Goal: Task Accomplishment & Management: Manage account settings

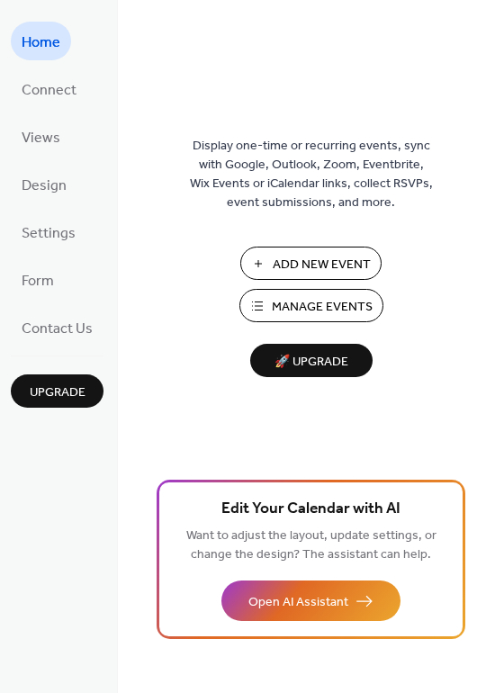
click at [357, 311] on span "Manage Events" at bounding box center [322, 307] width 101 height 19
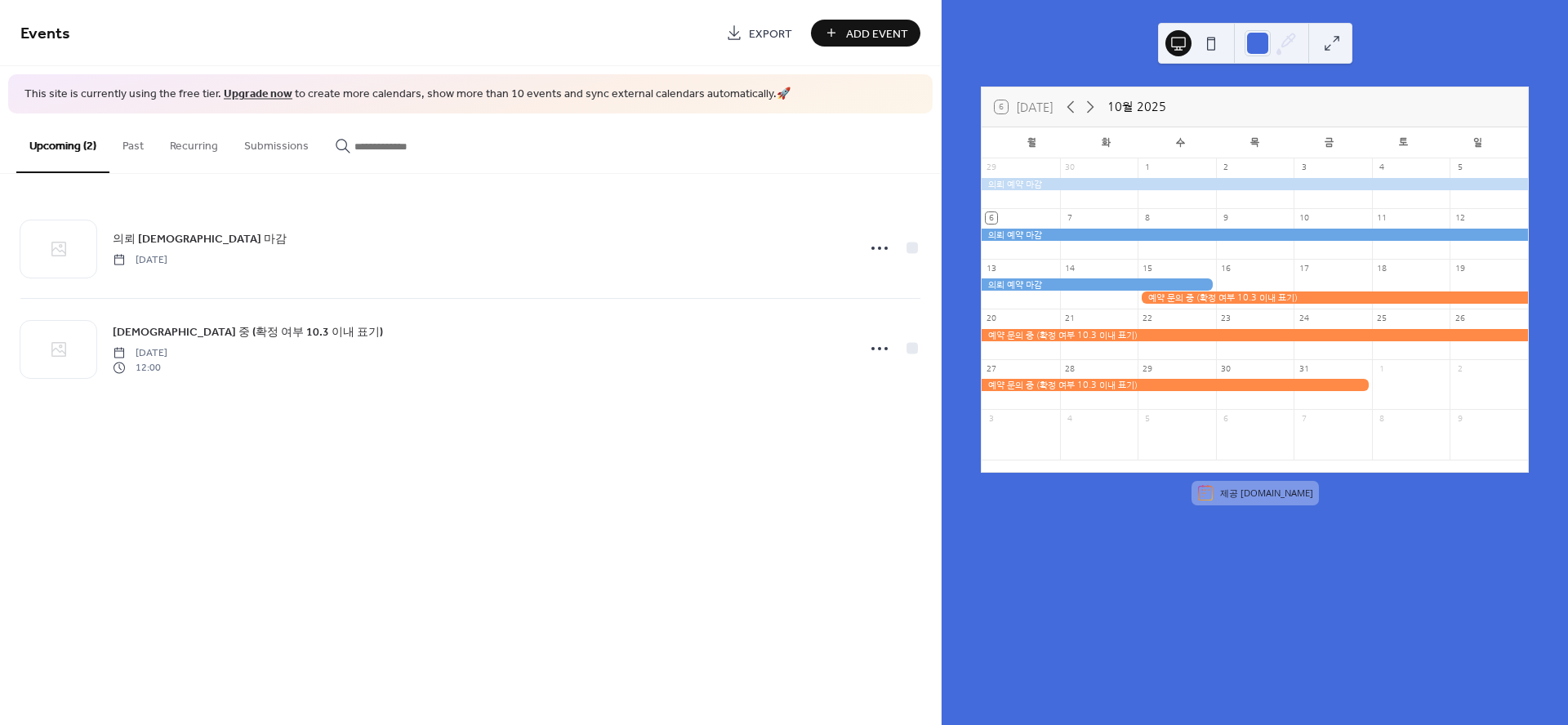
click at [138, 152] on button "Past" at bounding box center [133, 142] width 47 height 58
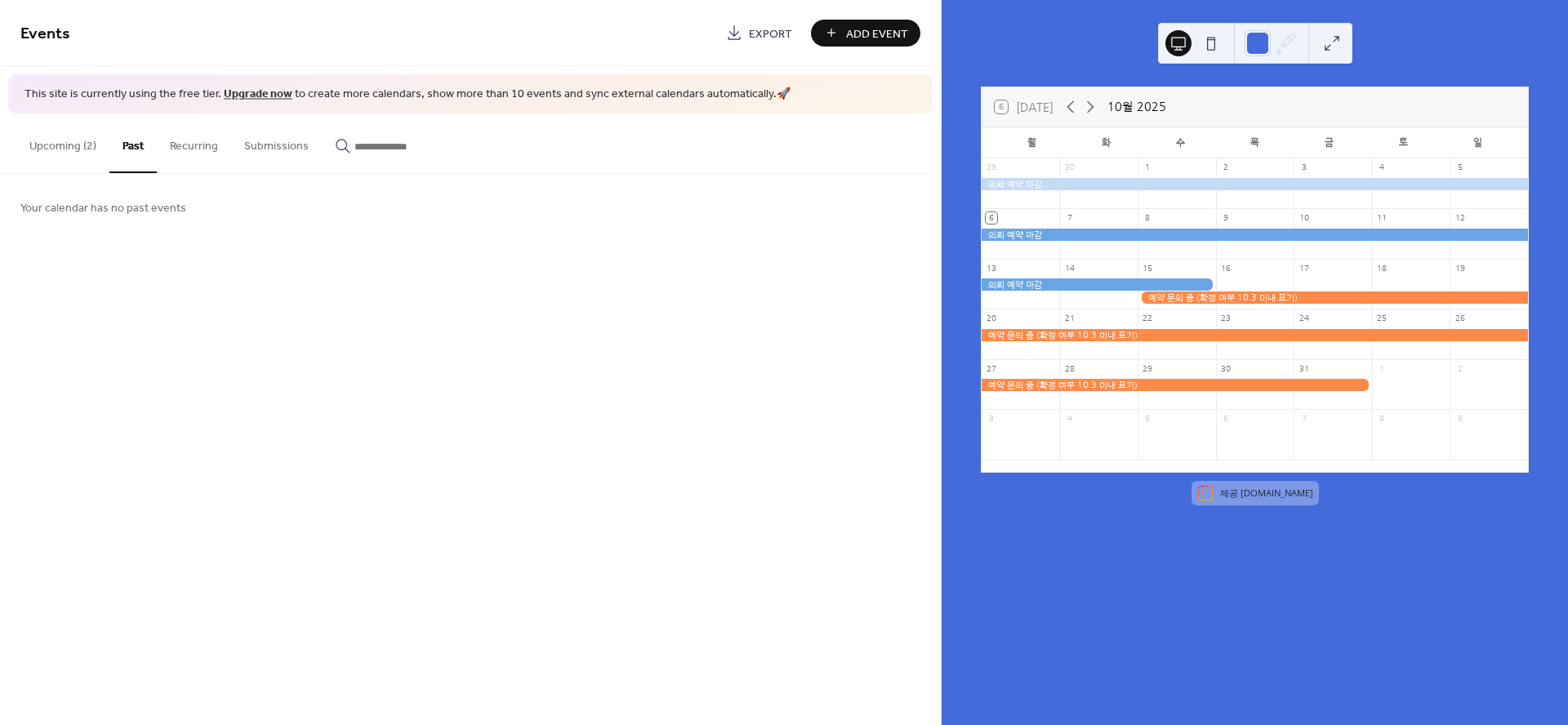
click at [59, 148] on button "Upcoming (2)" at bounding box center [63, 142] width 93 height 58
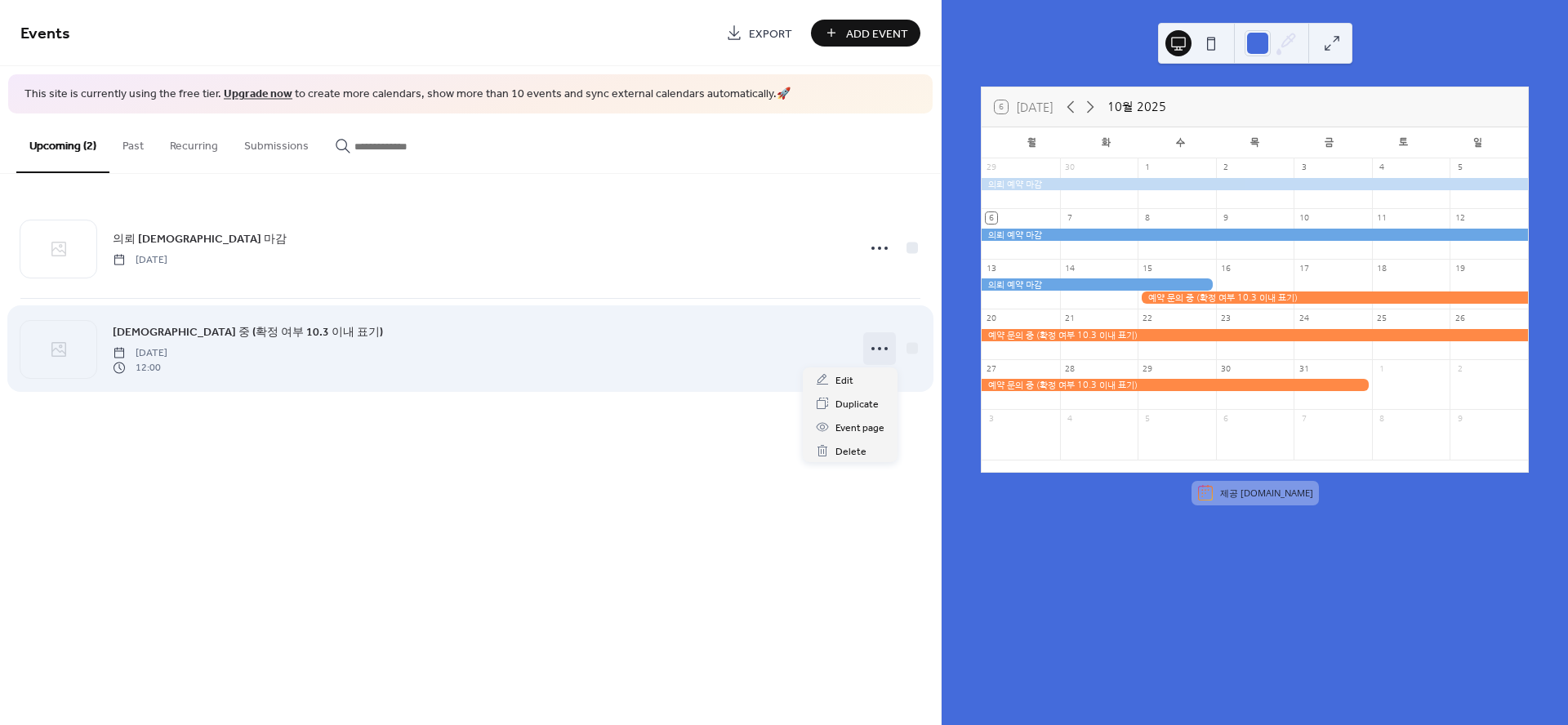
click at [876, 348] on icon at bounding box center [879, 348] width 26 height 26
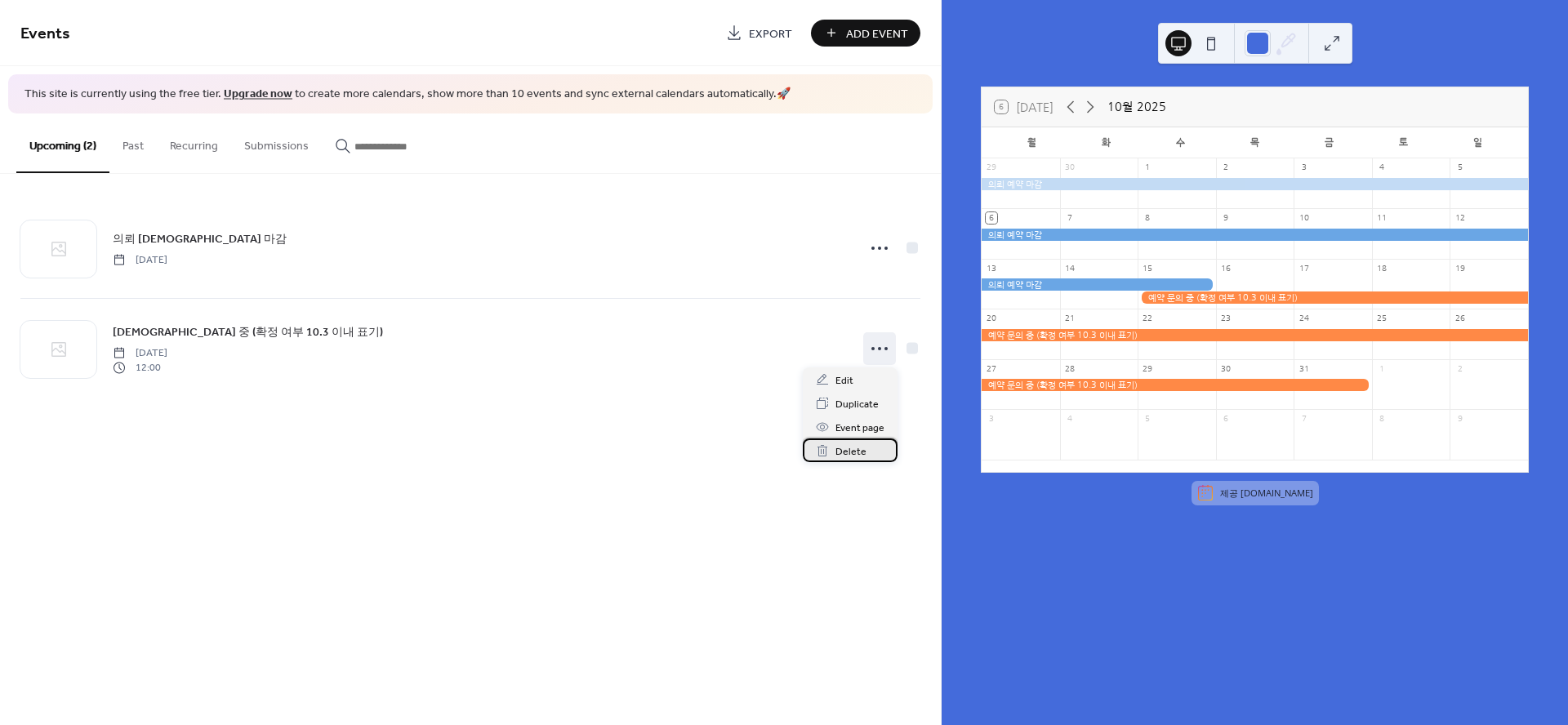
click at [848, 454] on span "Delete" at bounding box center [851, 452] width 31 height 17
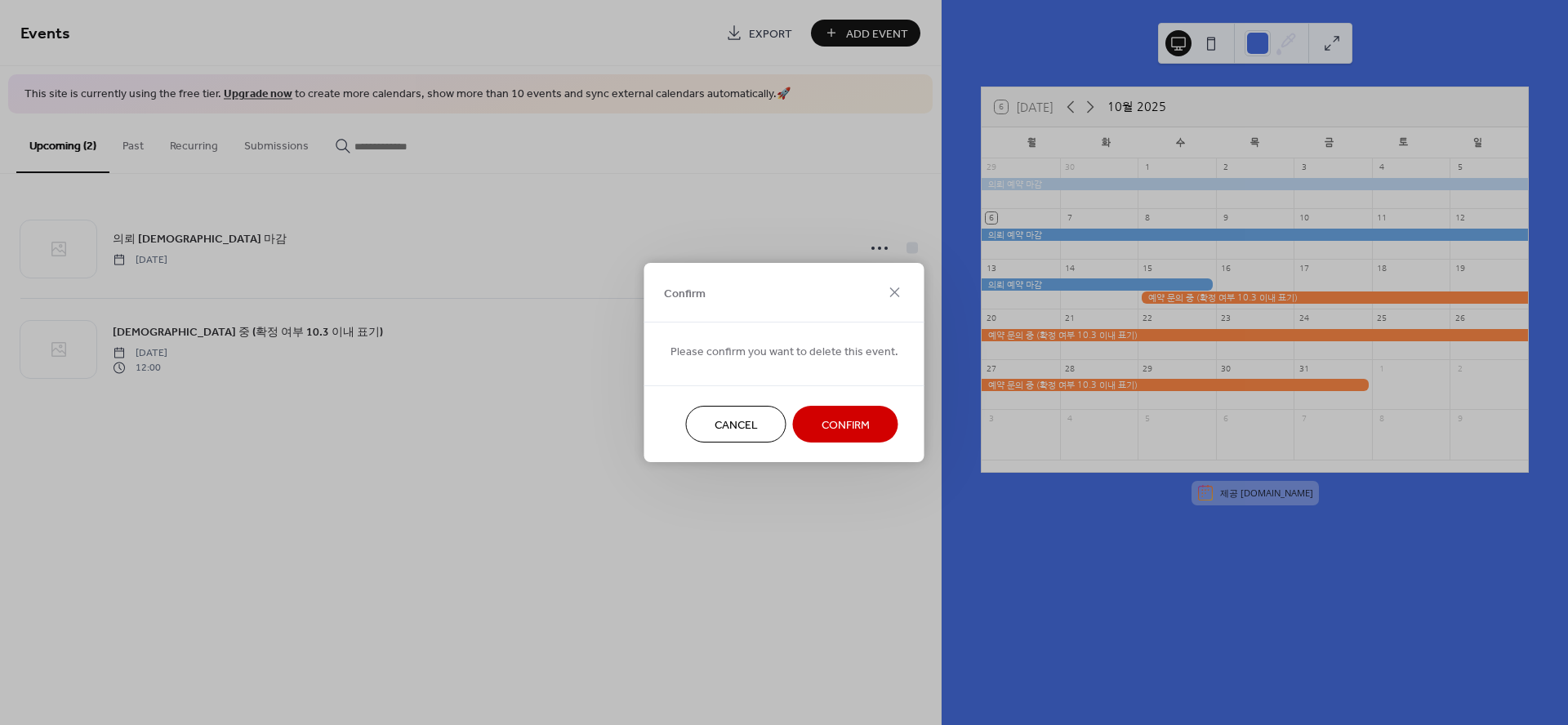
click at [830, 420] on span "Confirm" at bounding box center [846, 426] width 48 height 17
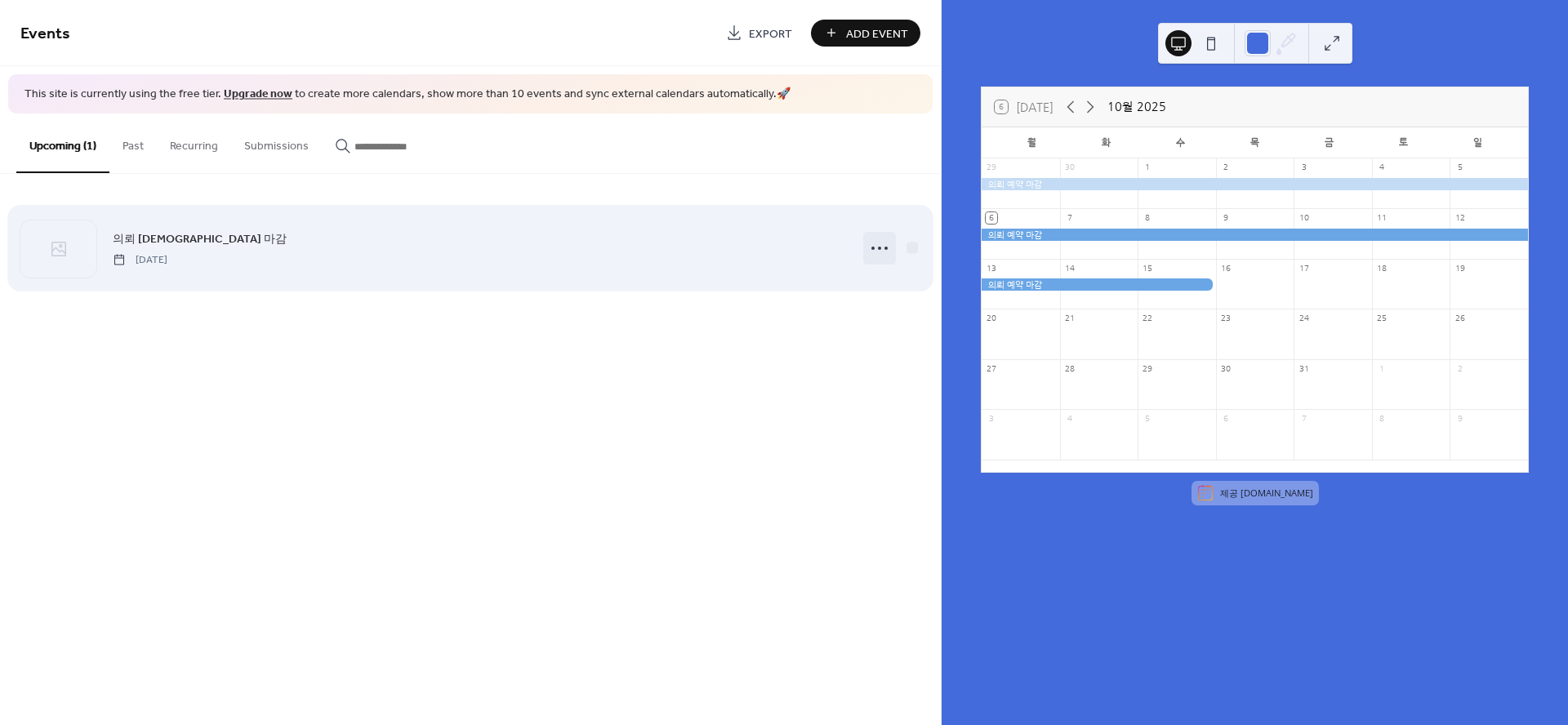
click at [877, 250] on icon at bounding box center [879, 248] width 26 height 26
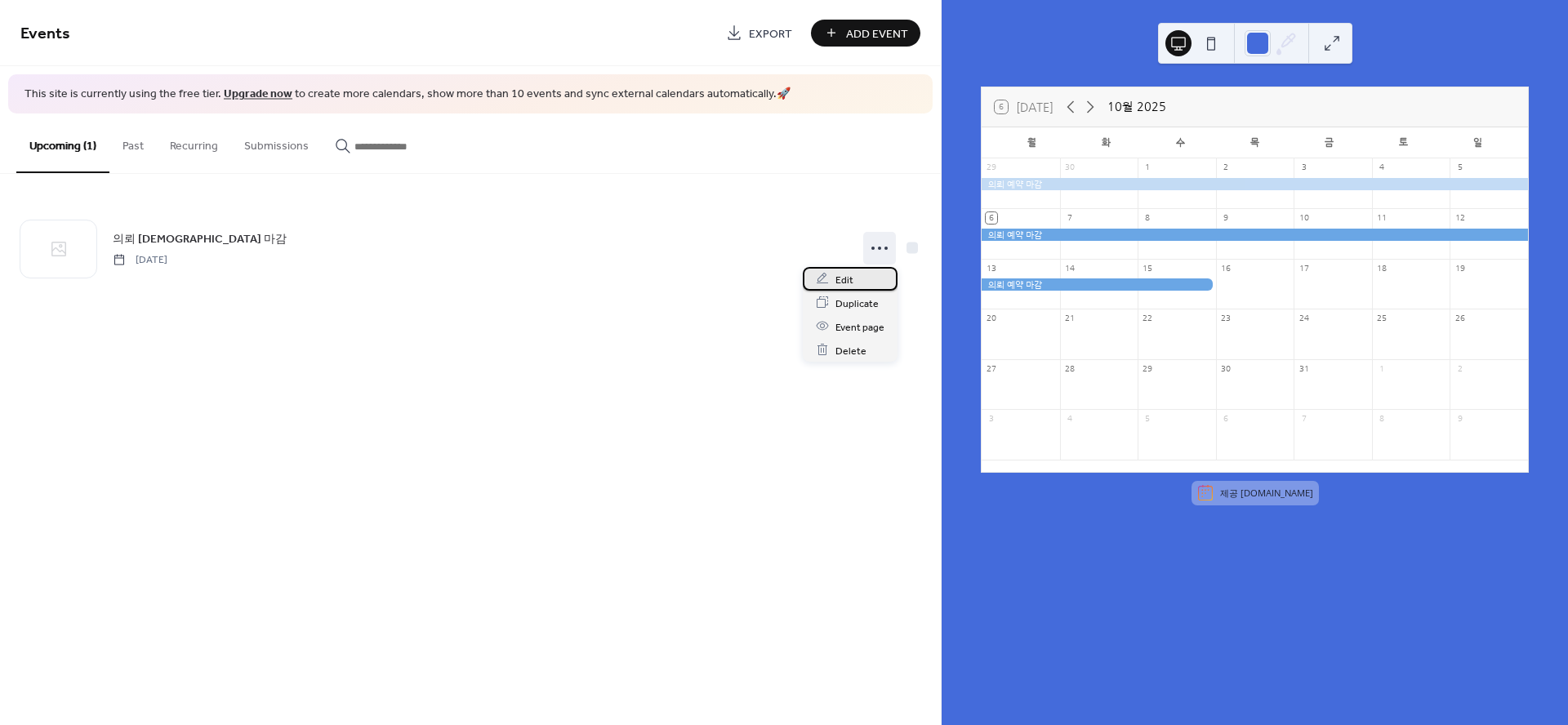
click at [856, 274] on div "Edit" at bounding box center [850, 279] width 94 height 24
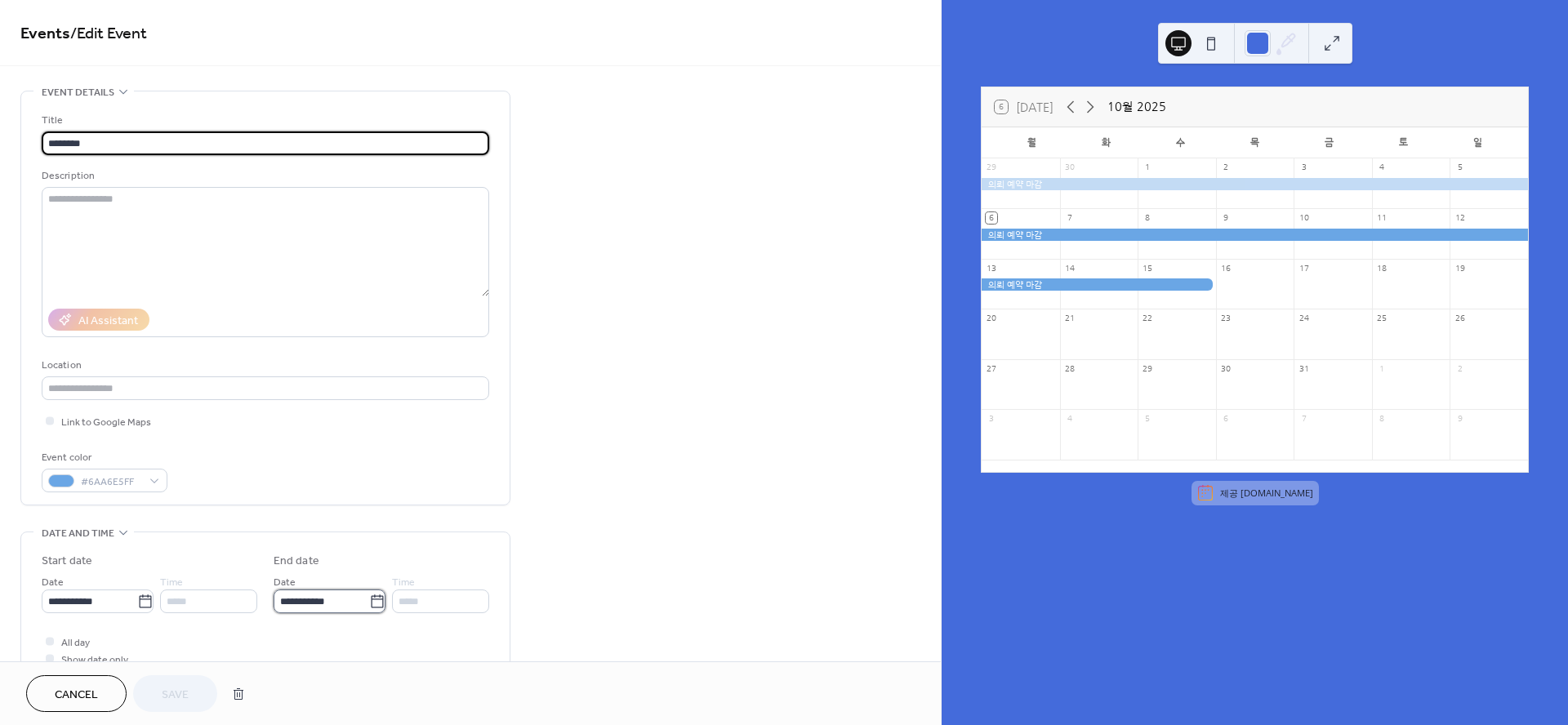
click at [356, 593] on input "**********" at bounding box center [321, 602] width 95 height 24
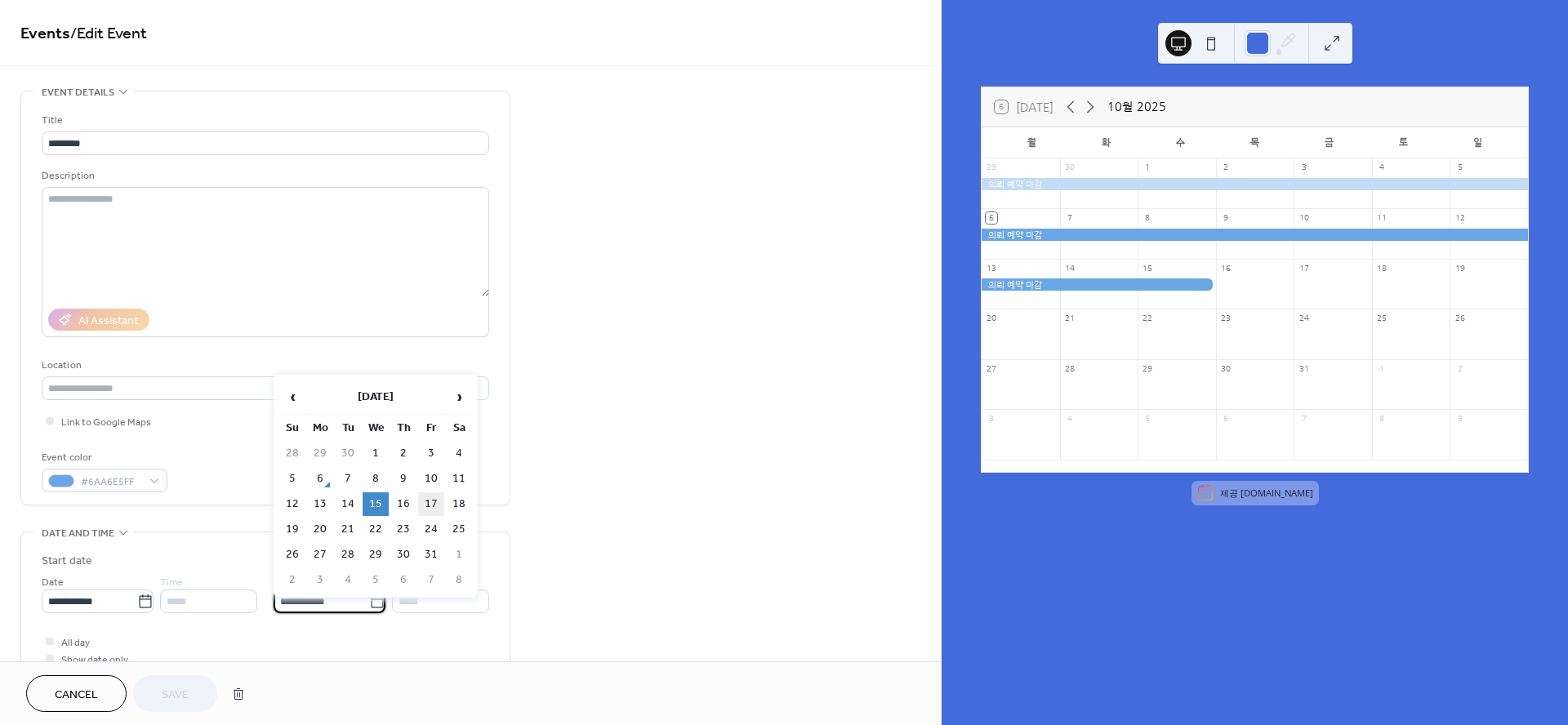
click at [421, 496] on td "17" at bounding box center [431, 505] width 26 height 24
type input "**********"
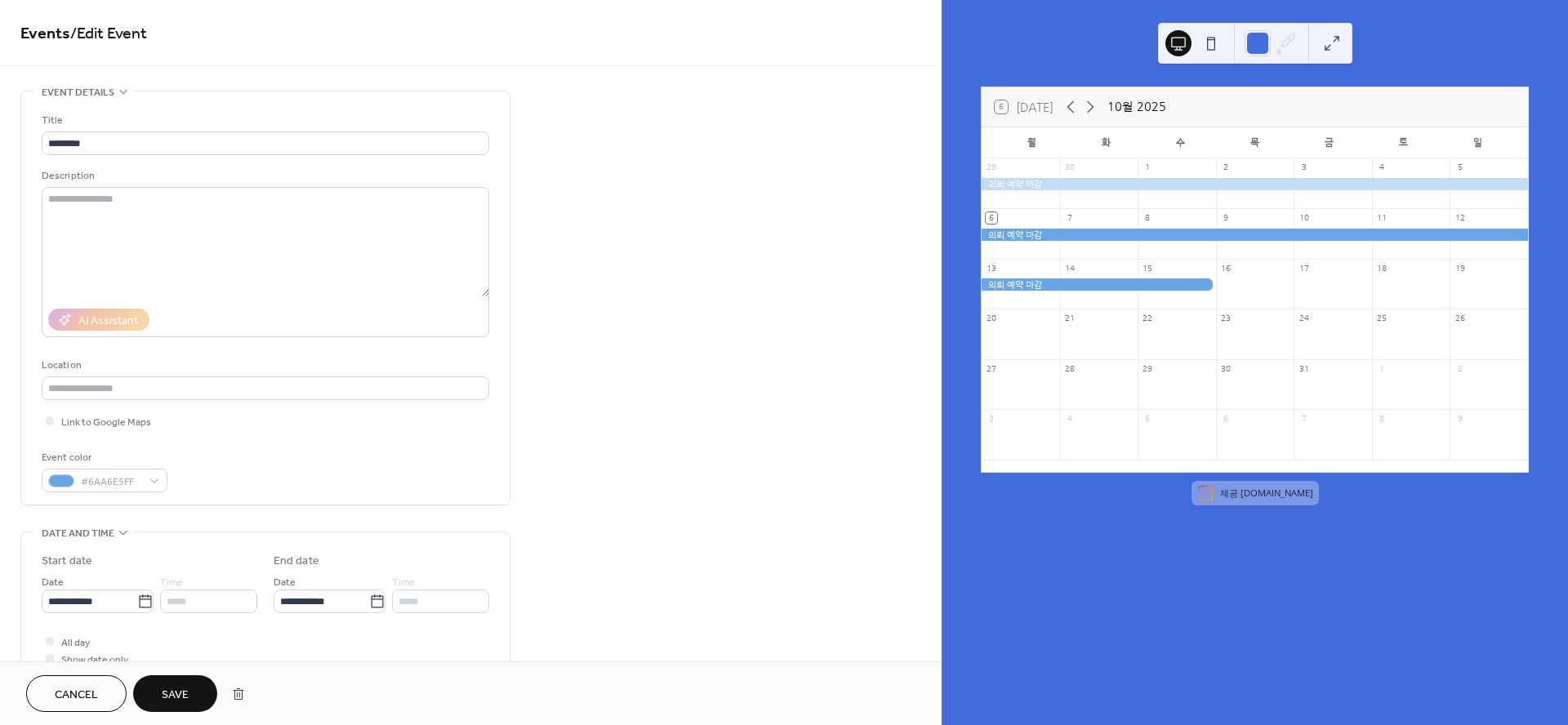
click at [152, 684] on button "Save" at bounding box center [175, 693] width 84 height 37
